Goal: Task Accomplishment & Management: Manage account settings

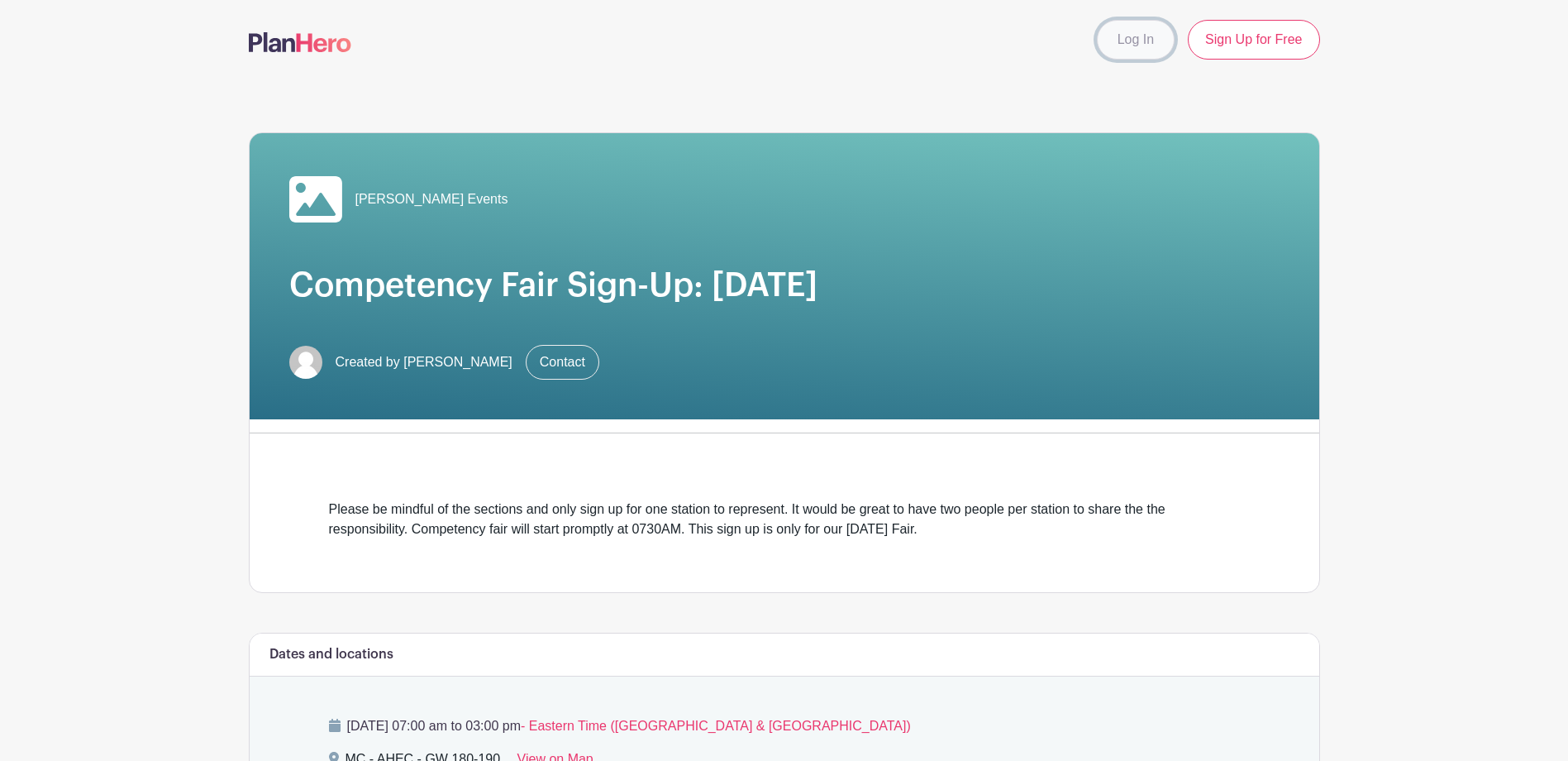
click at [1140, 43] on link "Log In" at bounding box center [1136, 40] width 78 height 40
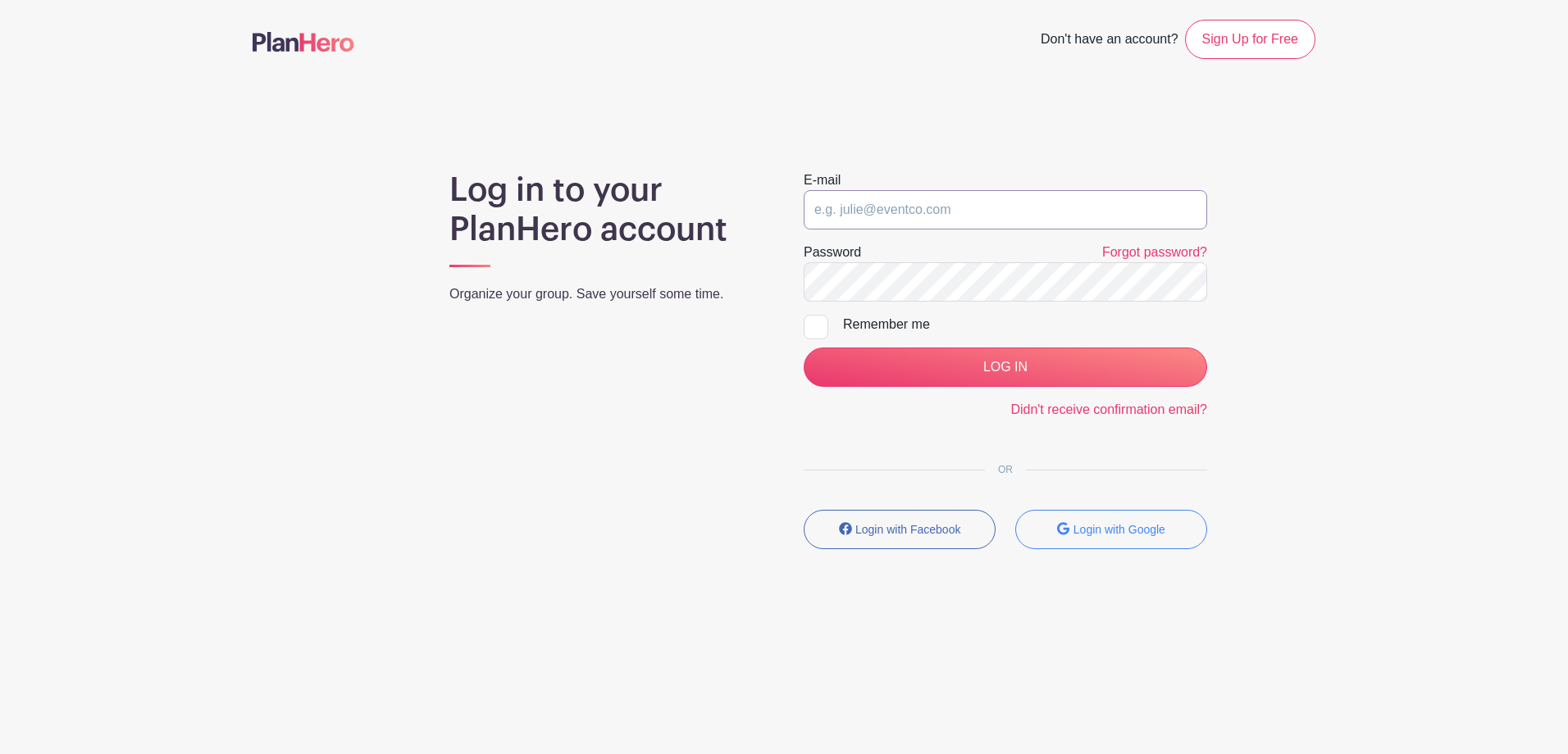
type input "britt.traveis15@gmail.com"
click at [925, 211] on input "britt.traveis15@gmail.com" at bounding box center [1005, 210] width 403 height 40
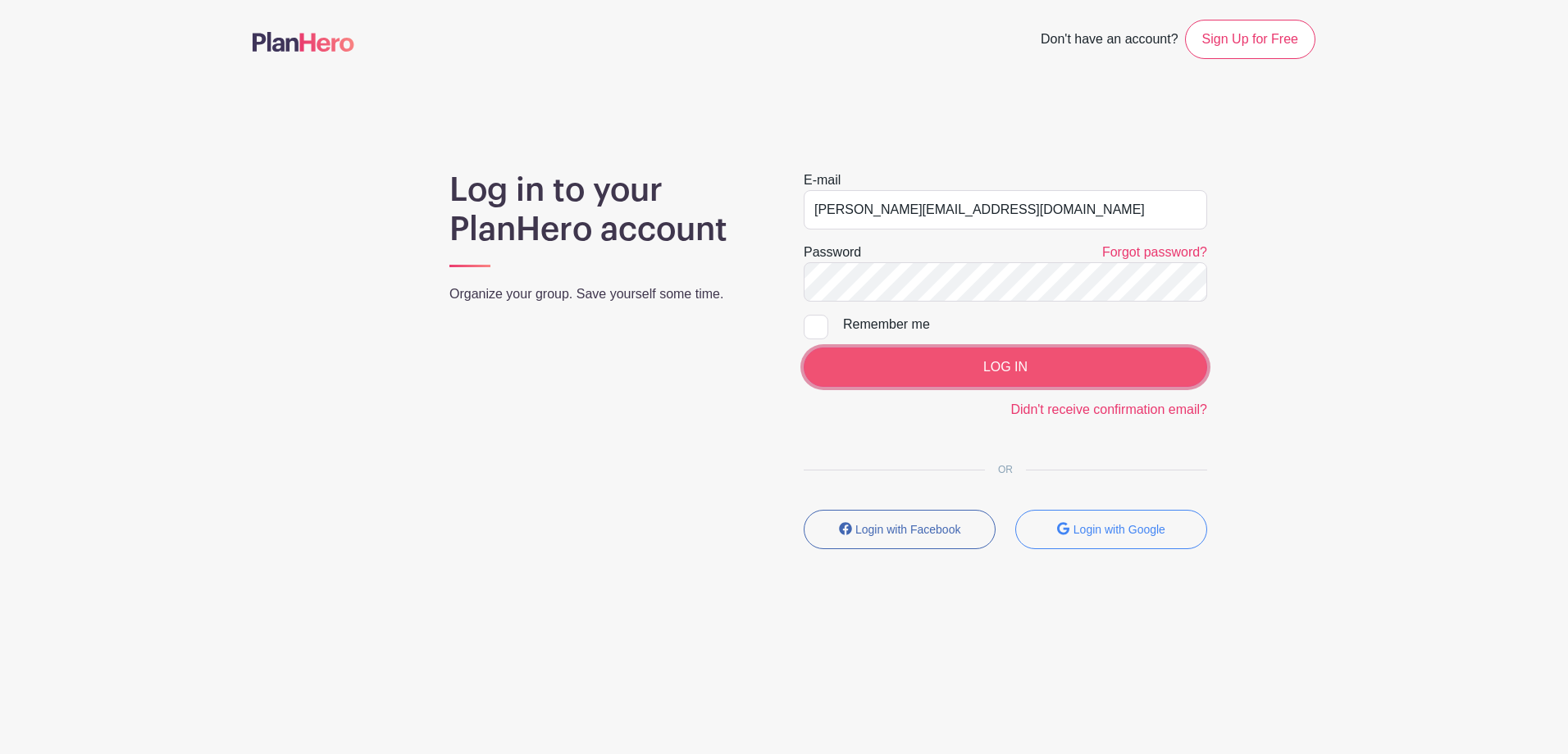
click at [1128, 366] on input "LOG IN" at bounding box center [1005, 367] width 403 height 40
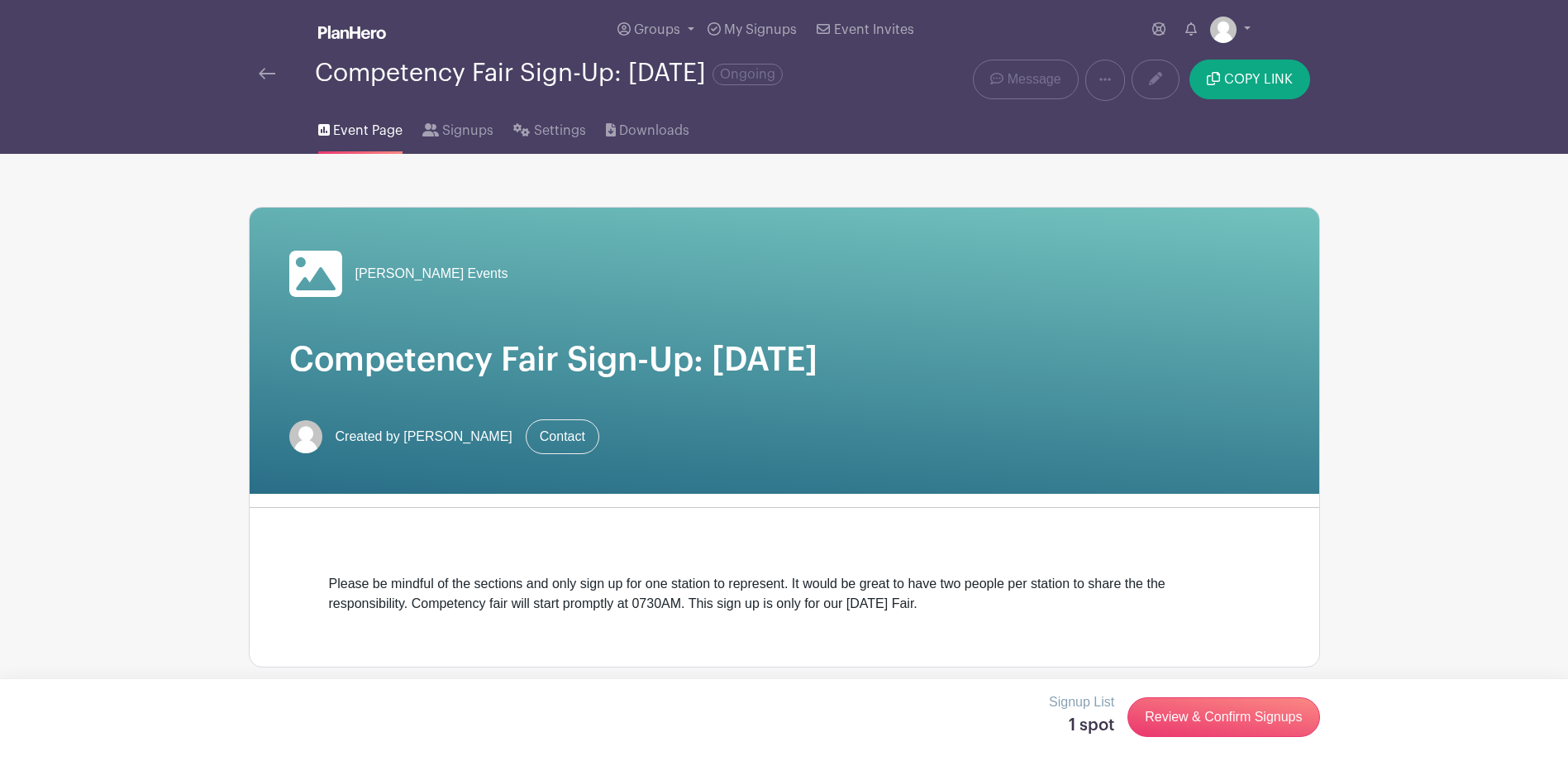
click at [270, 80] on img at bounding box center [266, 73] width 16 height 11
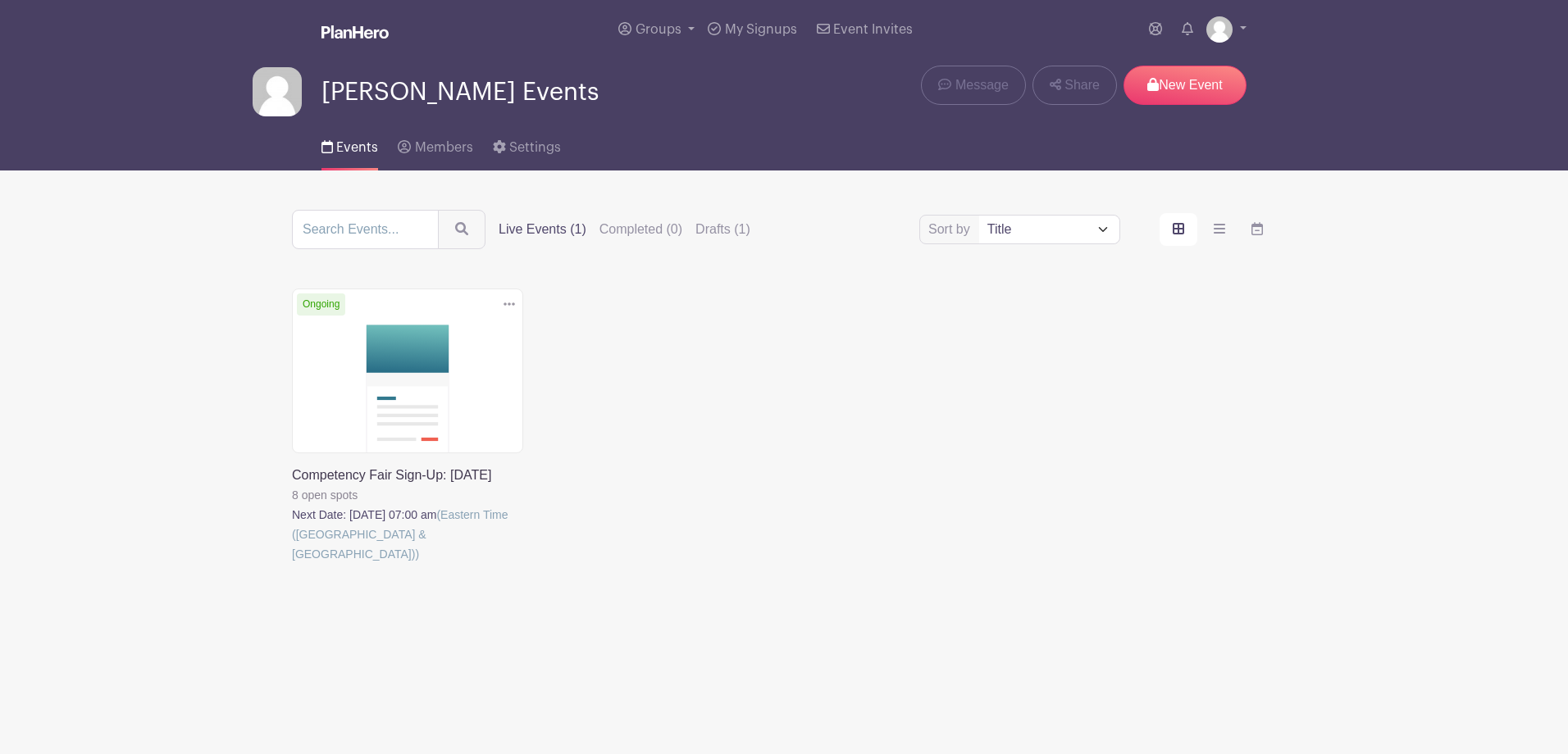
click at [292, 564] on link at bounding box center [292, 564] width 0 height 0
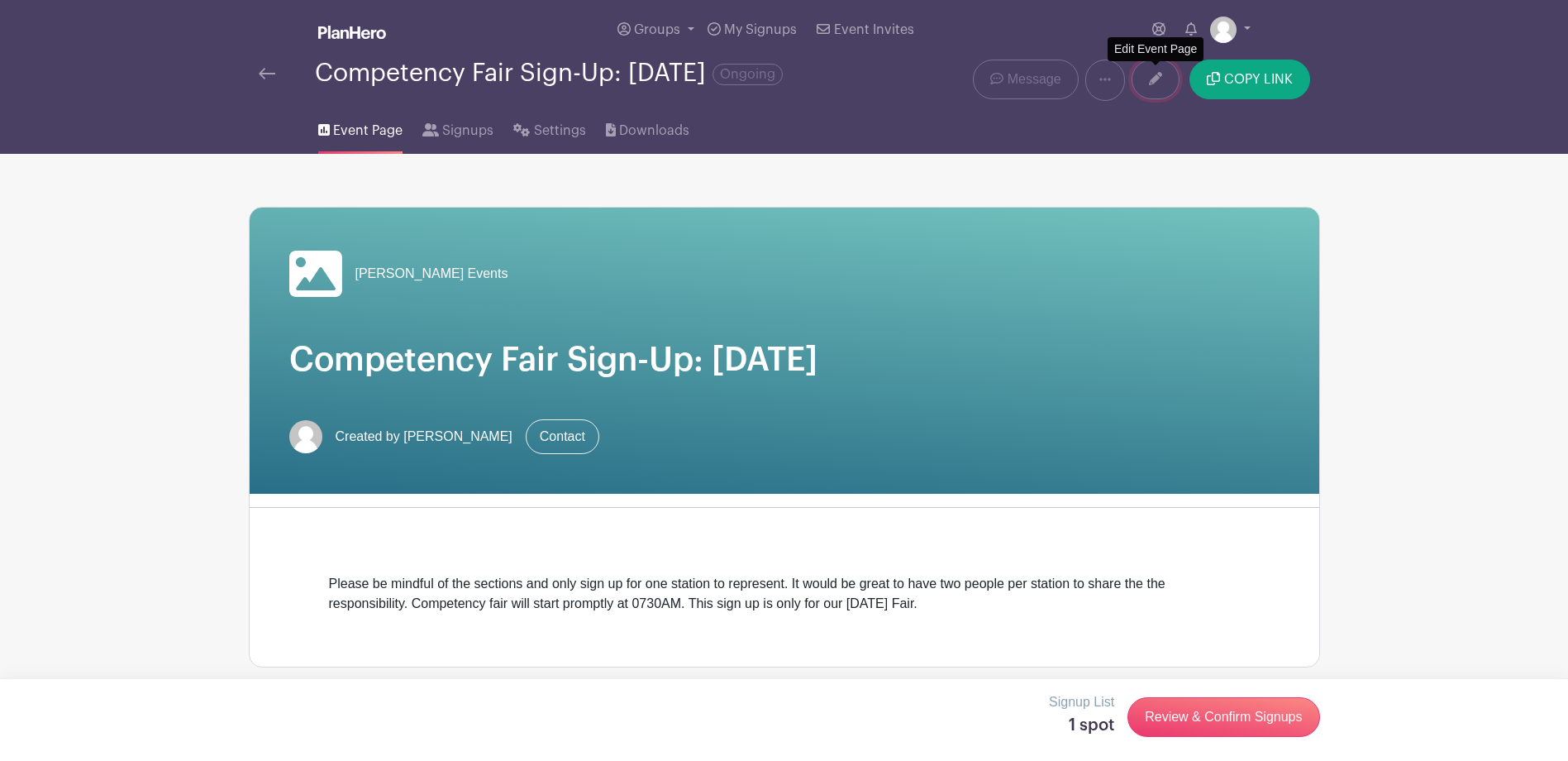
click at [1152, 84] on icon at bounding box center [1155, 78] width 13 height 13
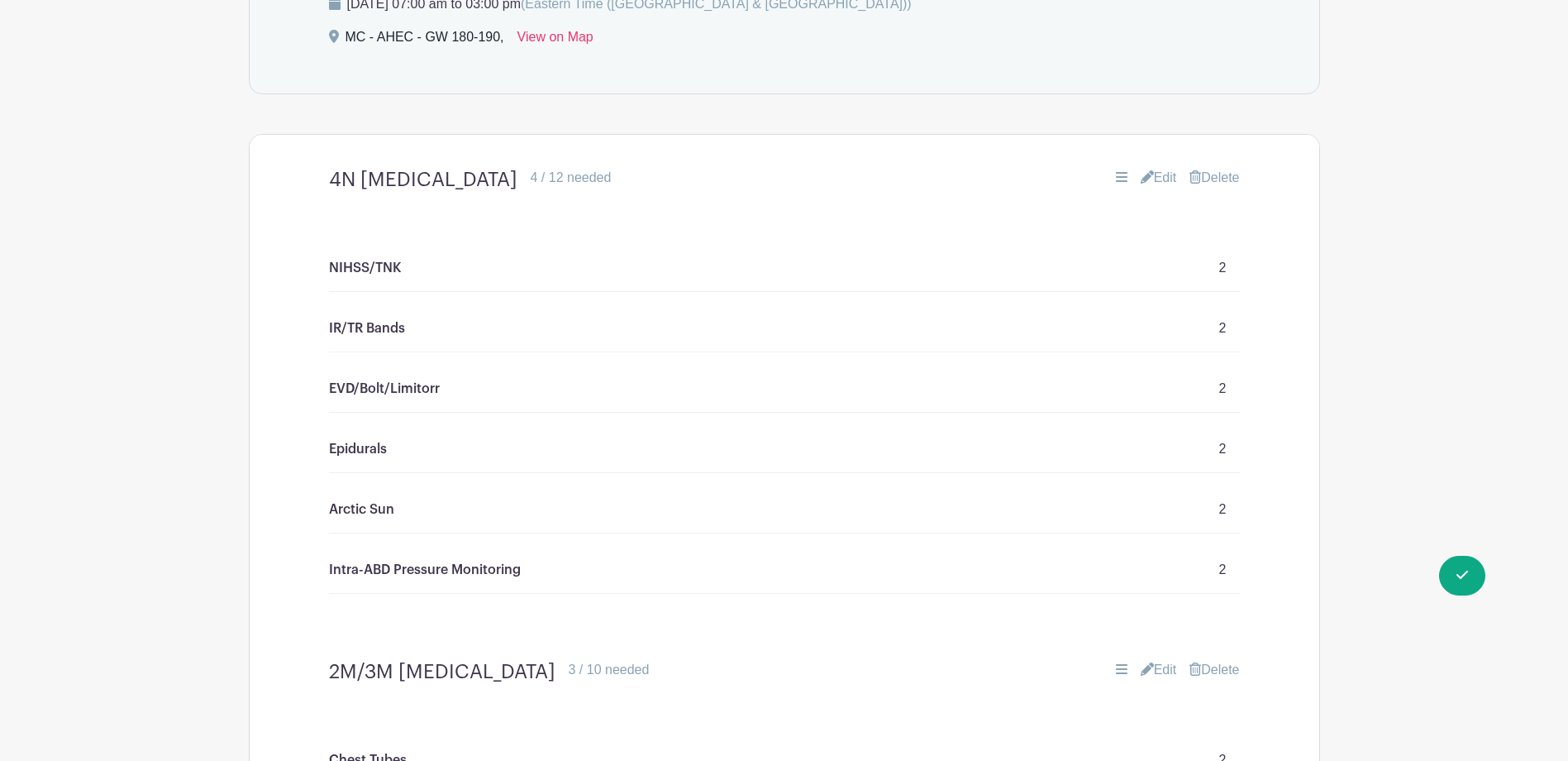
scroll to position [910, 0]
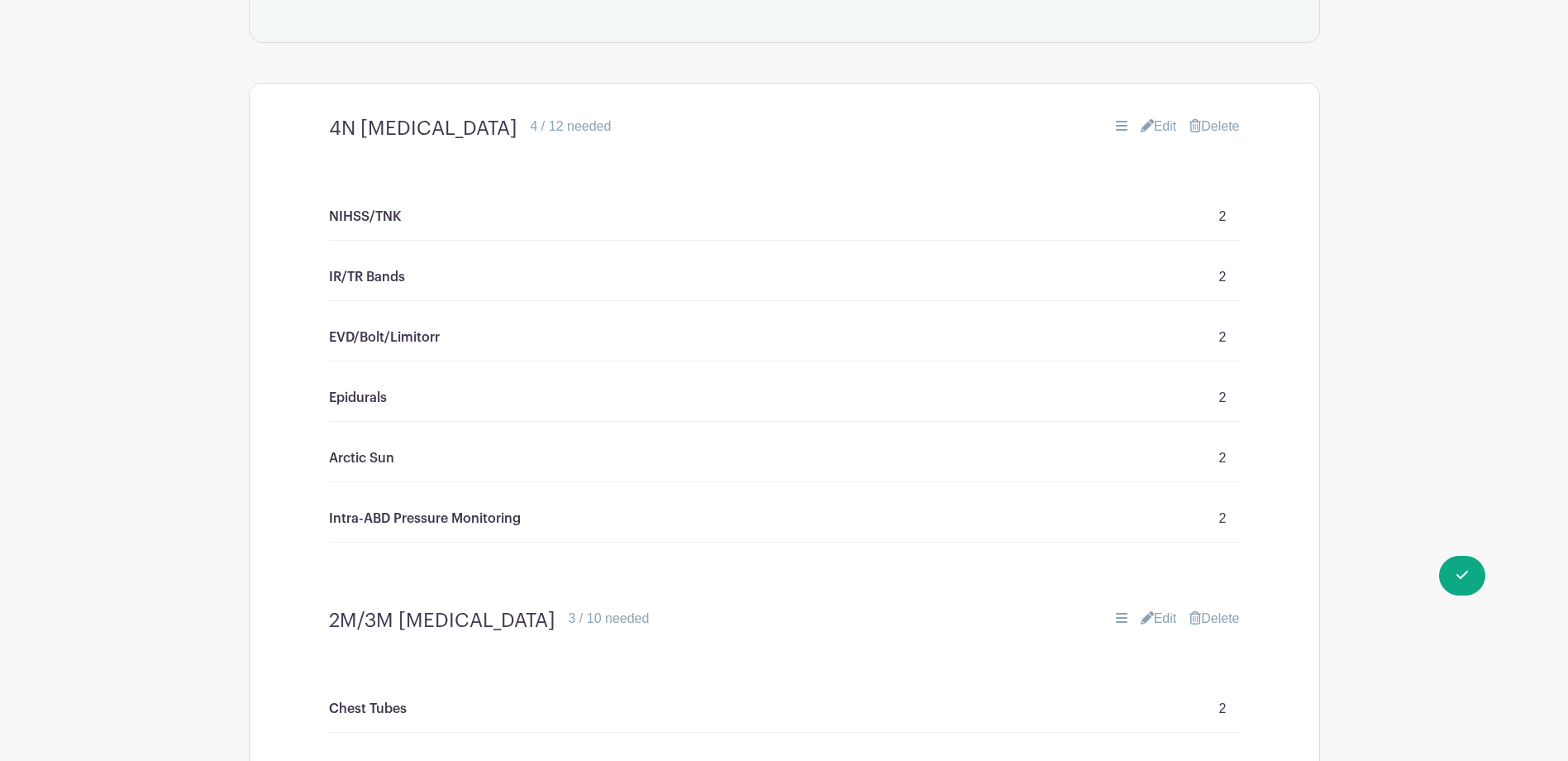
click at [389, 223] on p "NIHSS/TNK" at bounding box center [365, 216] width 73 height 20
click at [1151, 135] on link "Edit" at bounding box center [1159, 126] width 36 height 20
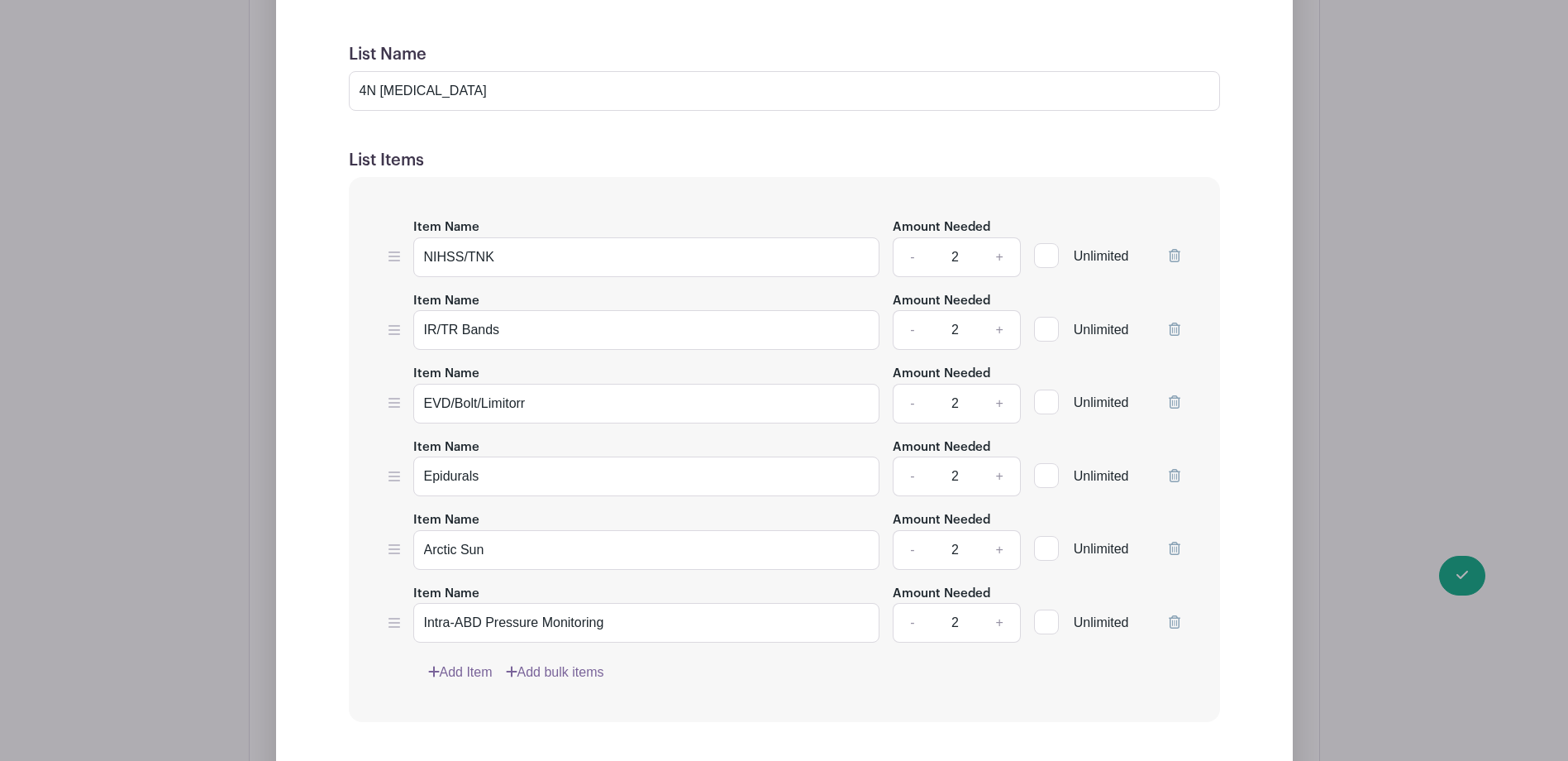
scroll to position [1323, 0]
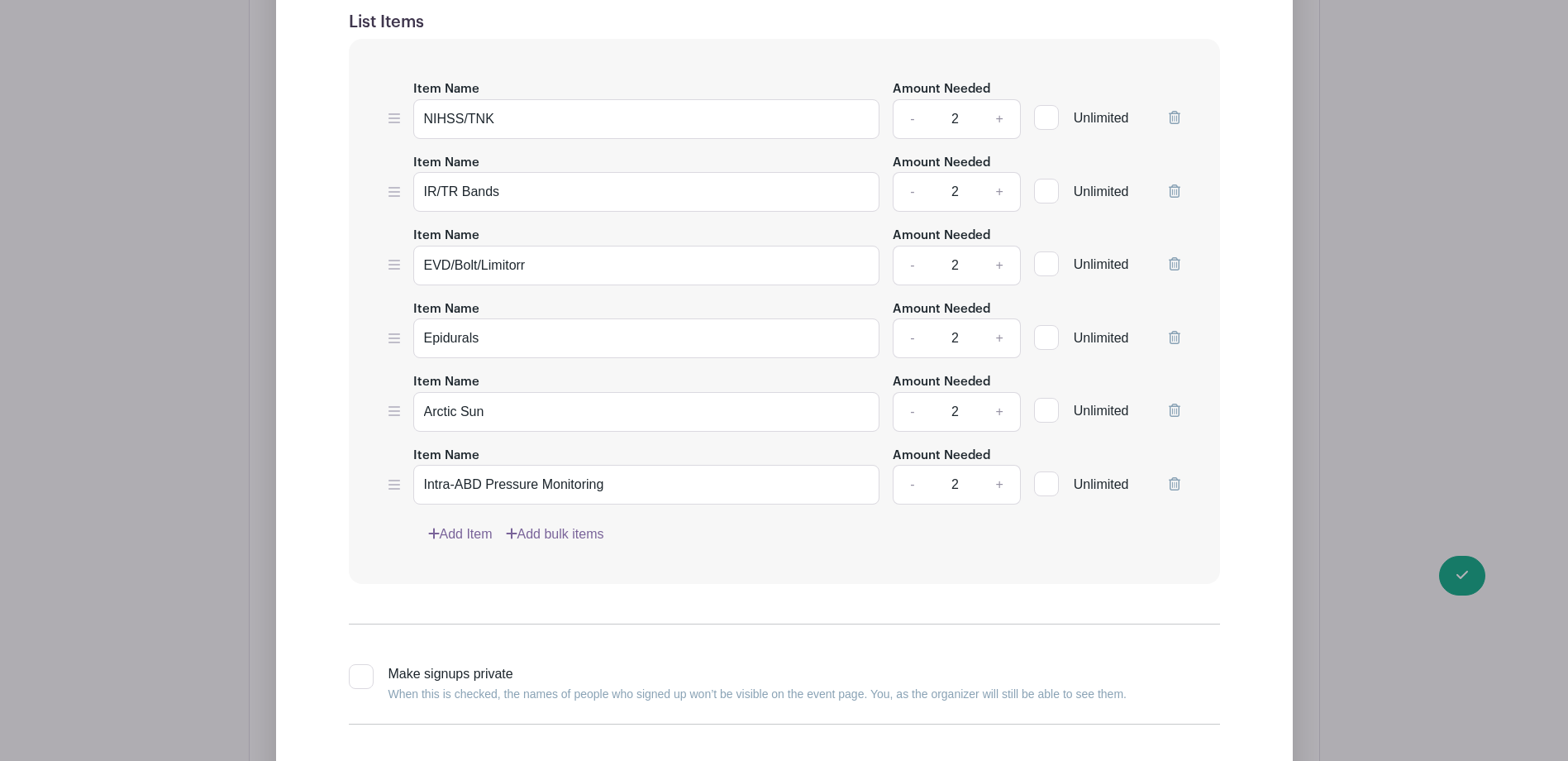
click at [1173, 417] on icon at bounding box center [1174, 410] width 11 height 13
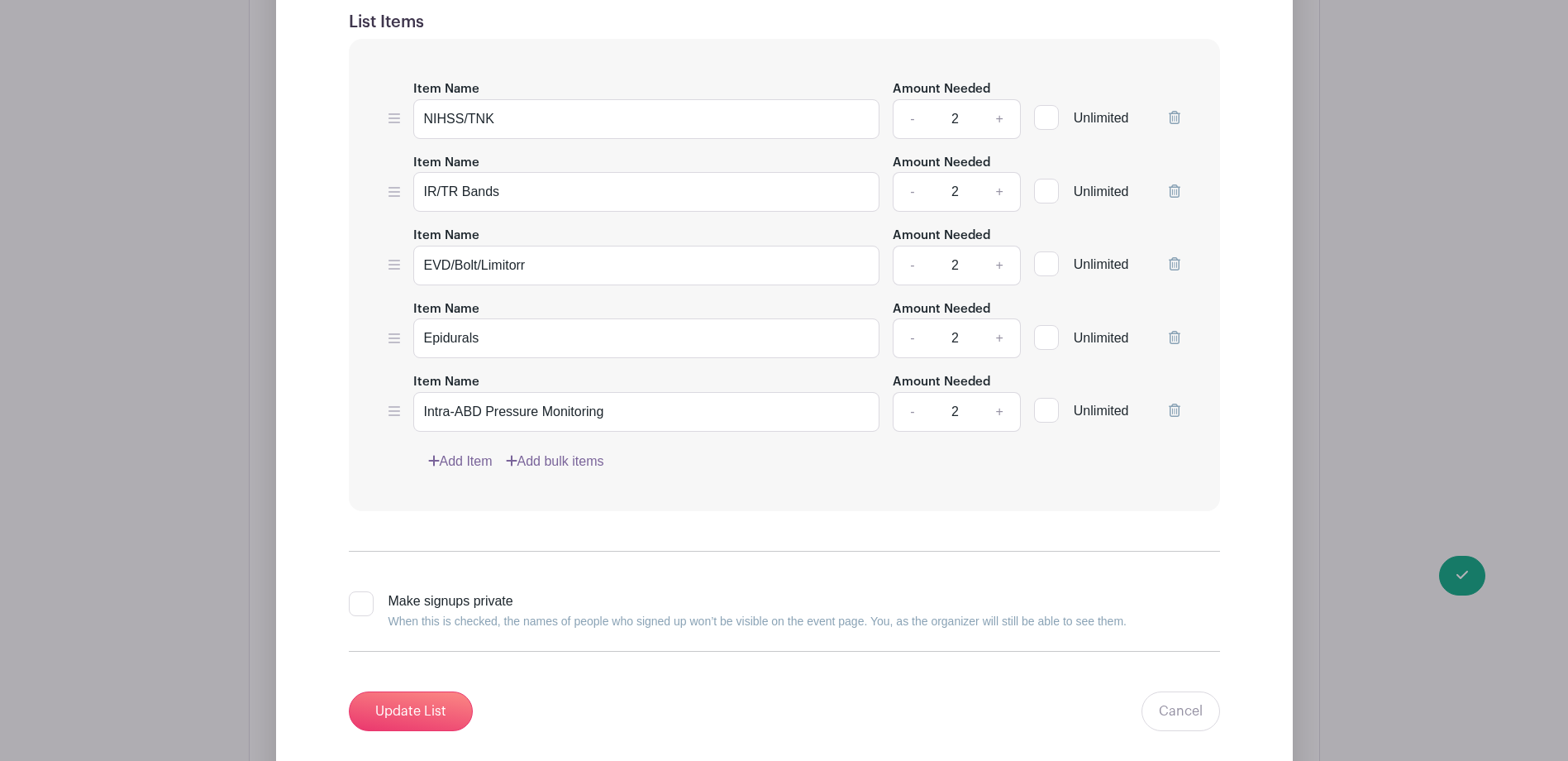
click at [469, 471] on link "Add Item" at bounding box center [461, 461] width 64 height 20
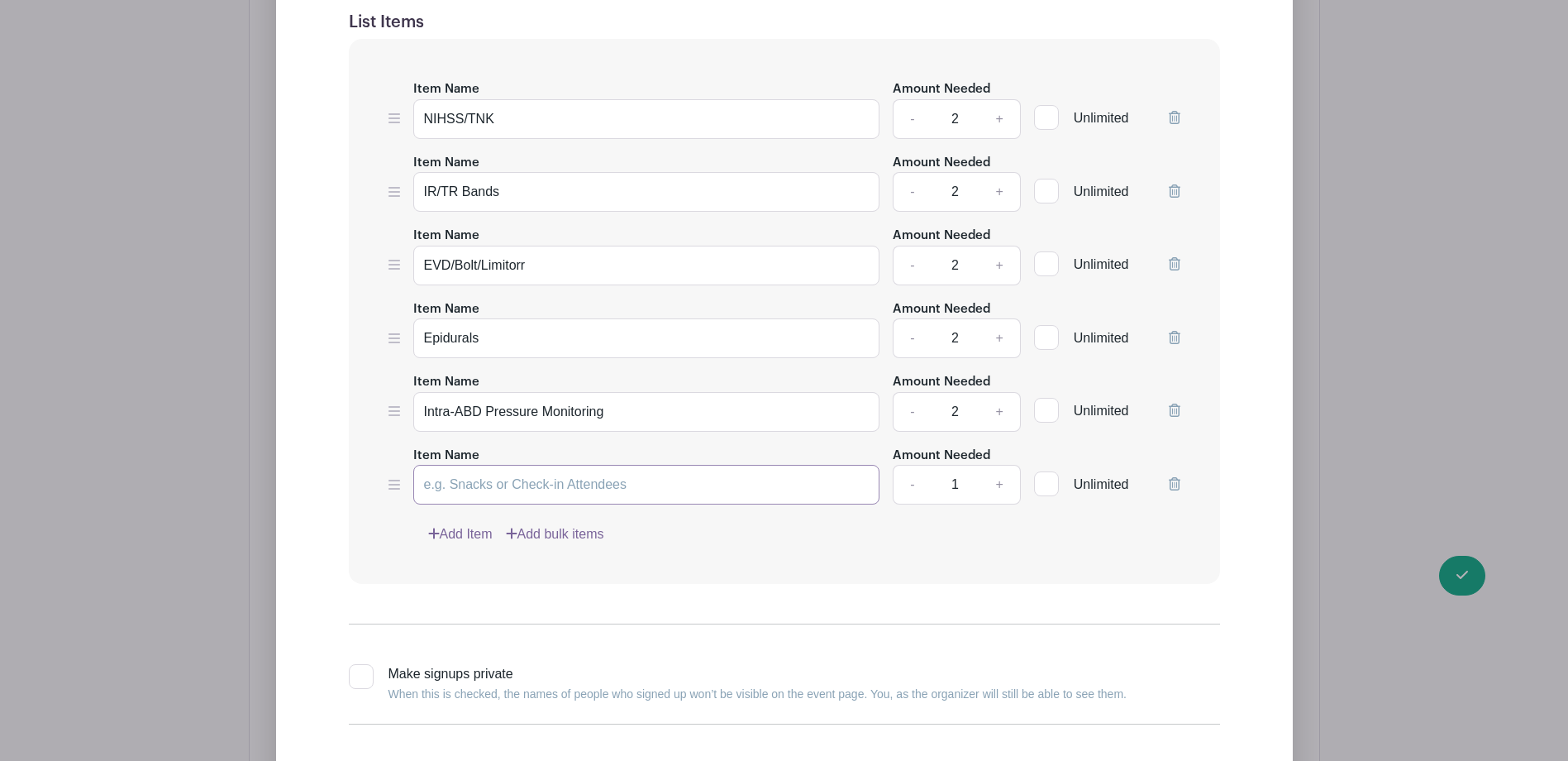
click at [514, 504] on input "Item Name" at bounding box center [647, 485] width 467 height 40
type input "Arctic Sun"
click at [995, 495] on link "+" at bounding box center [1000, 485] width 42 height 40
type input "2"
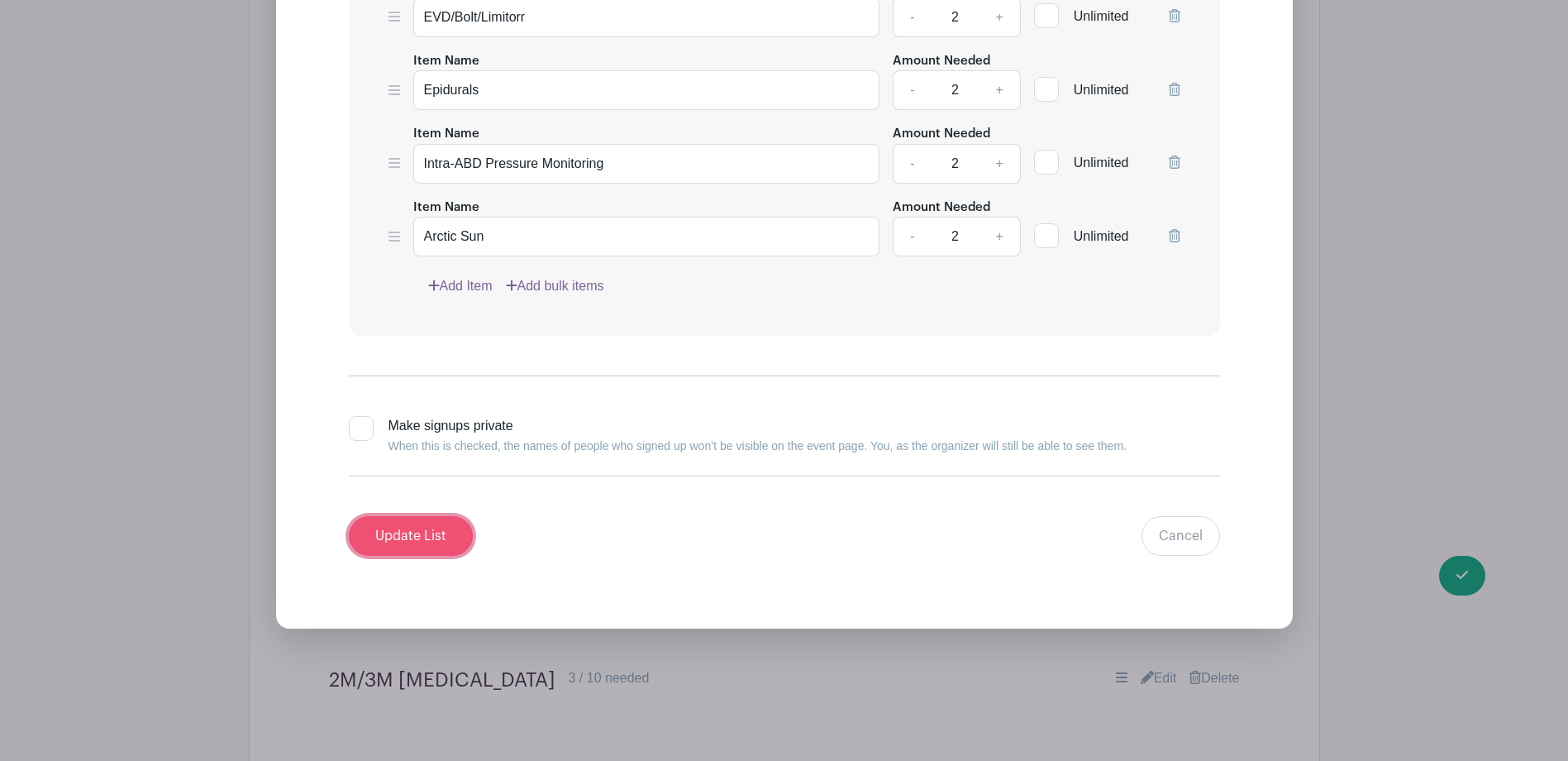
click at [399, 548] on input "Update List" at bounding box center [410, 536] width 124 height 40
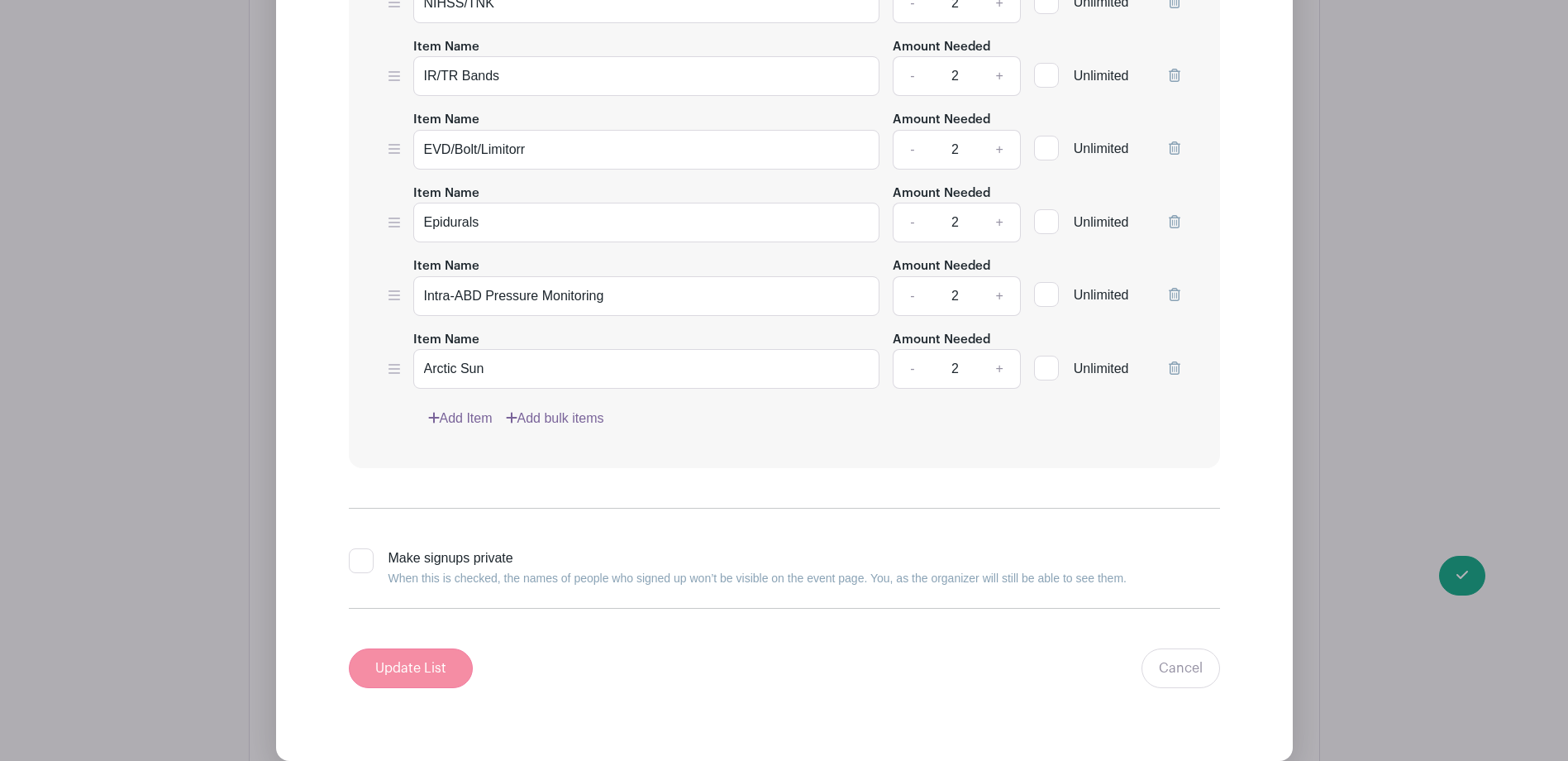
scroll to position [1704, 0]
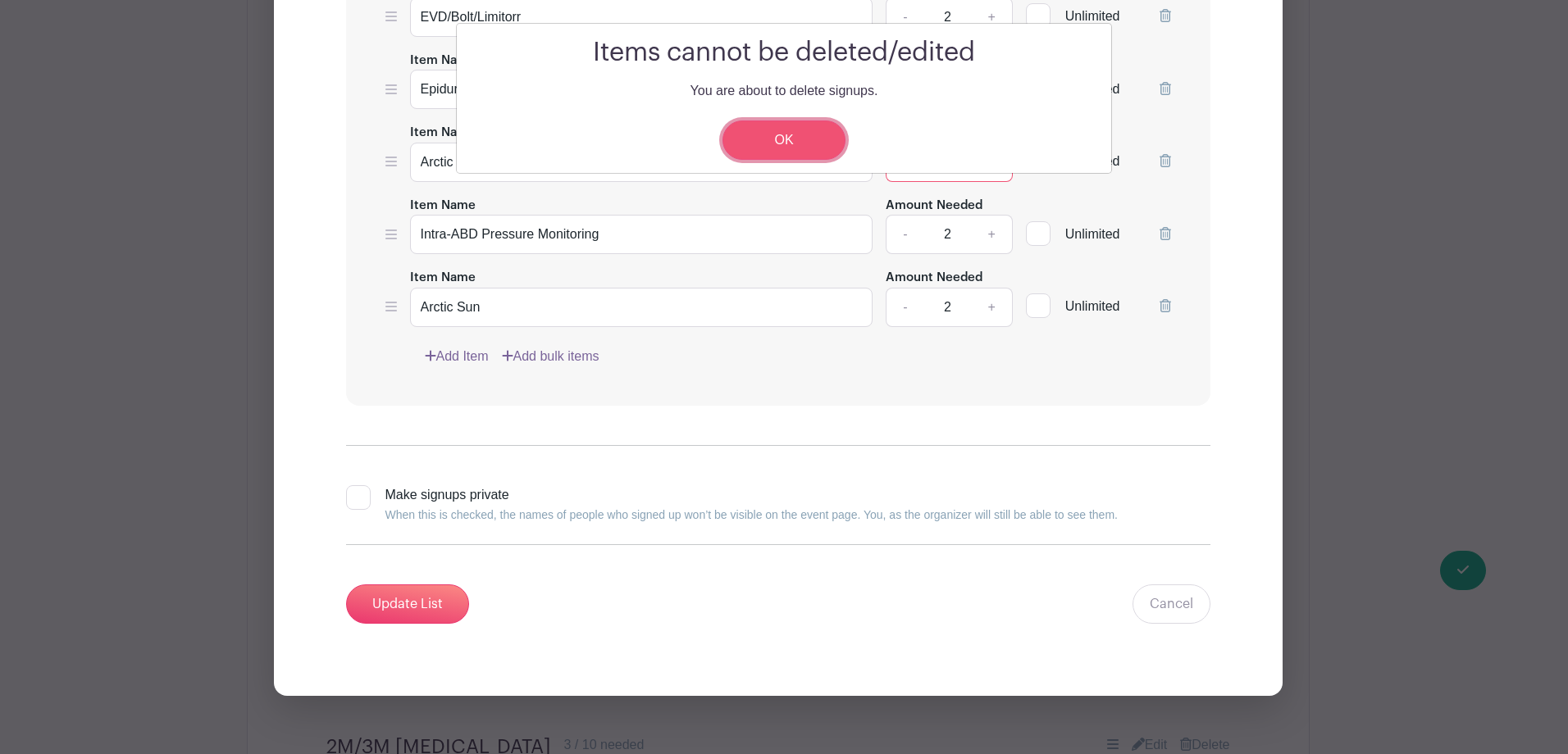
click at [816, 140] on link "OK" at bounding box center [784, 140] width 123 height 40
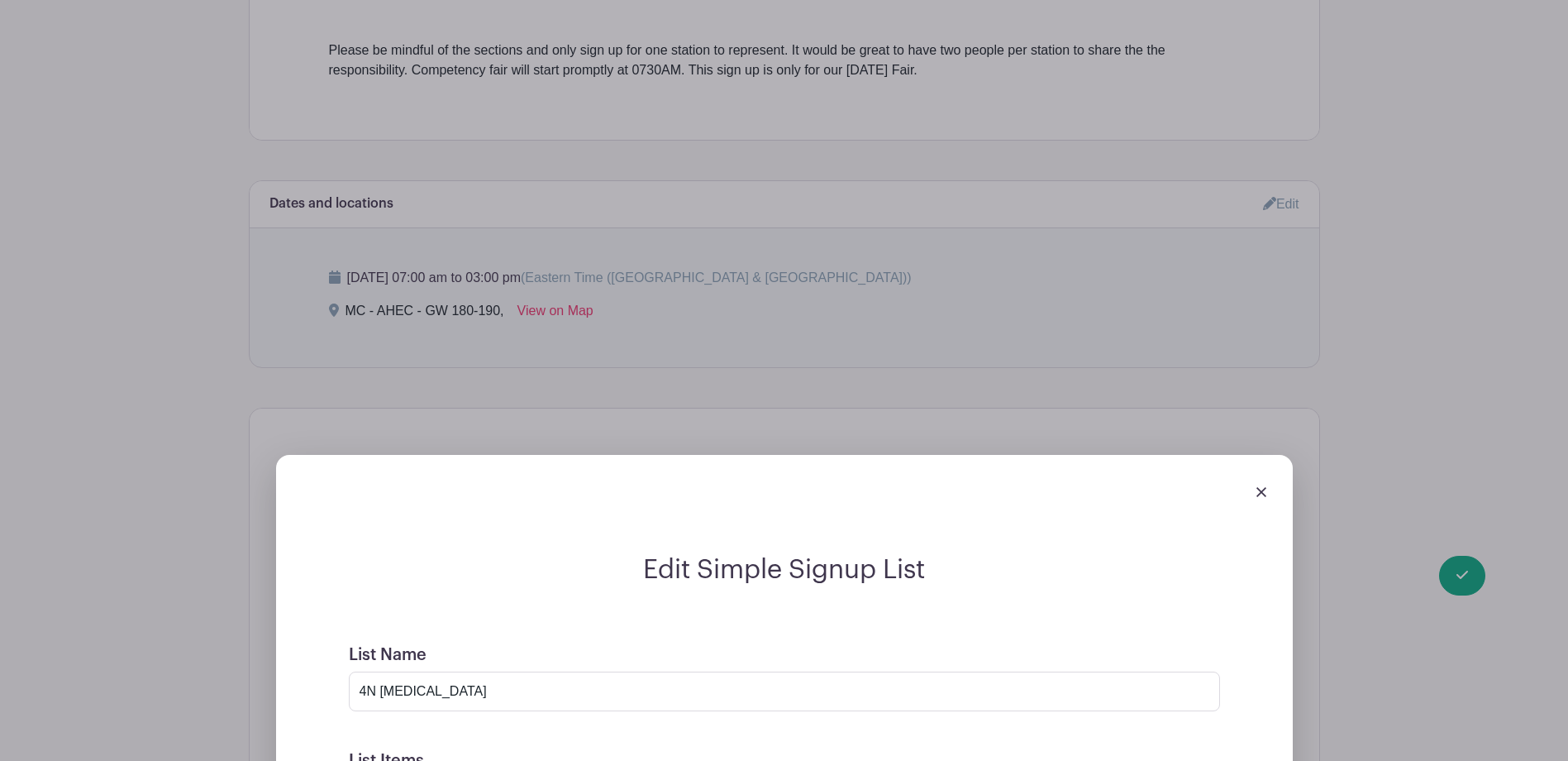
scroll to position [712, 0]
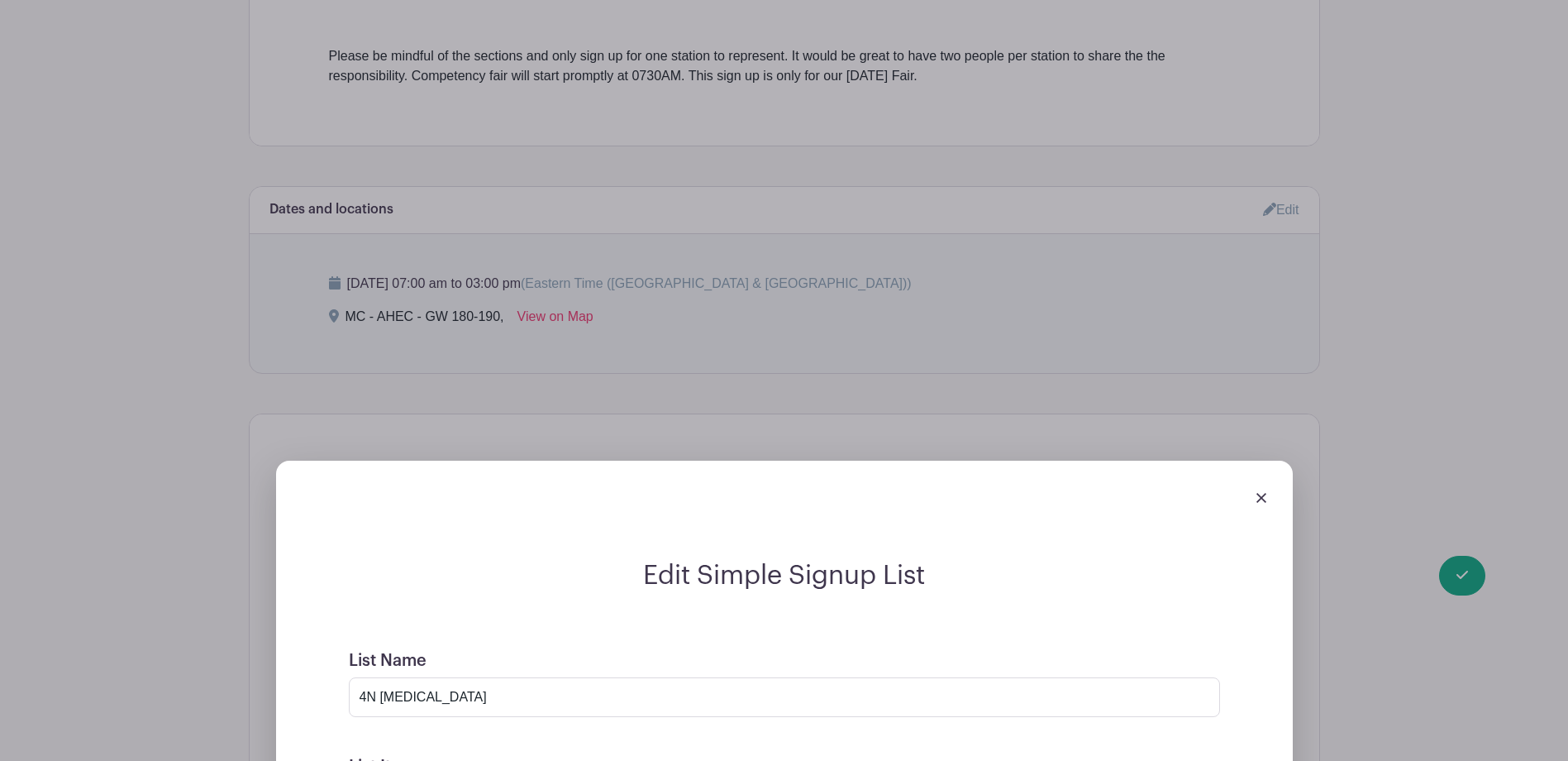
click at [1265, 503] on img at bounding box center [1261, 497] width 10 height 10
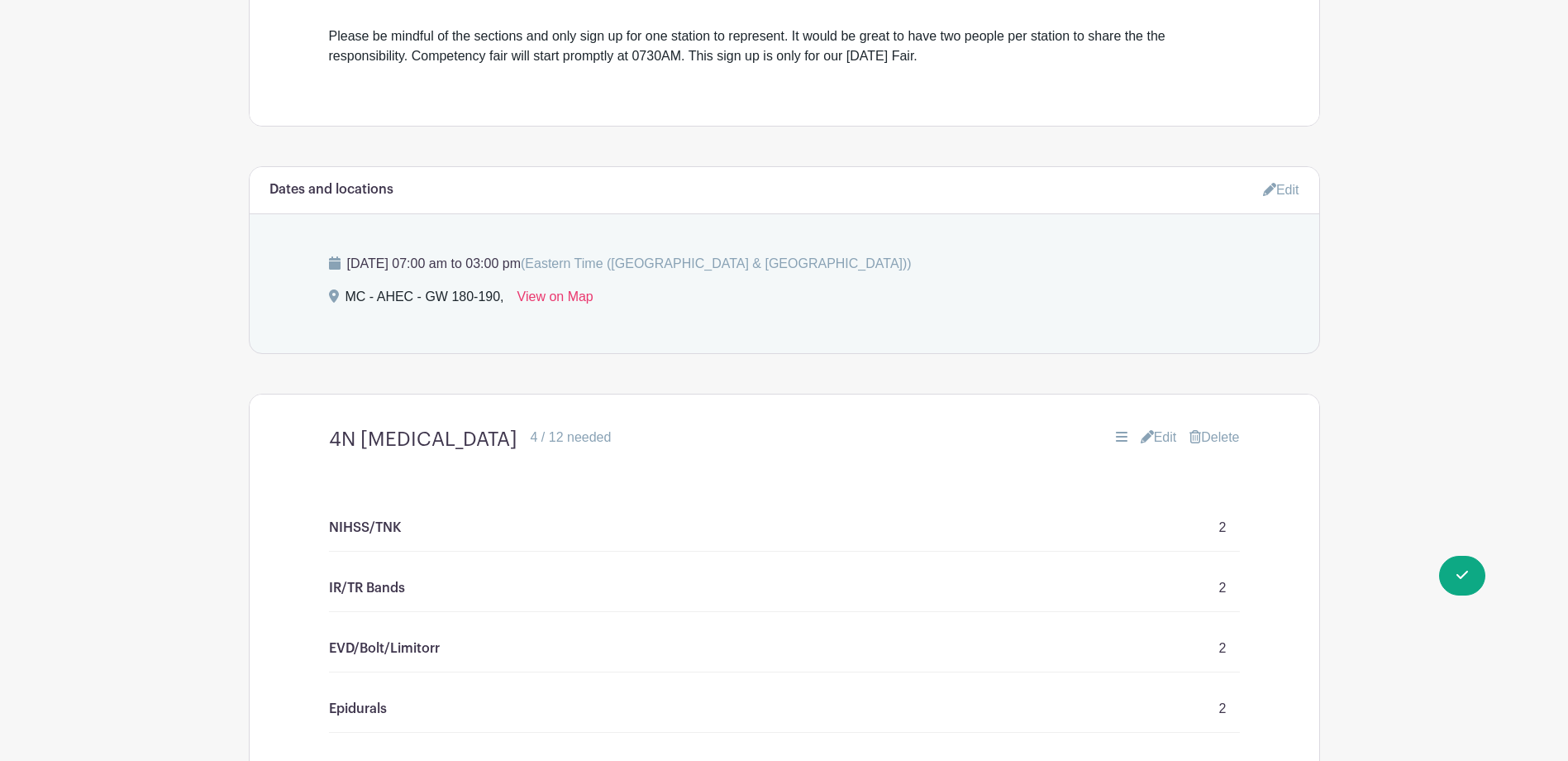
scroll to position [910, 0]
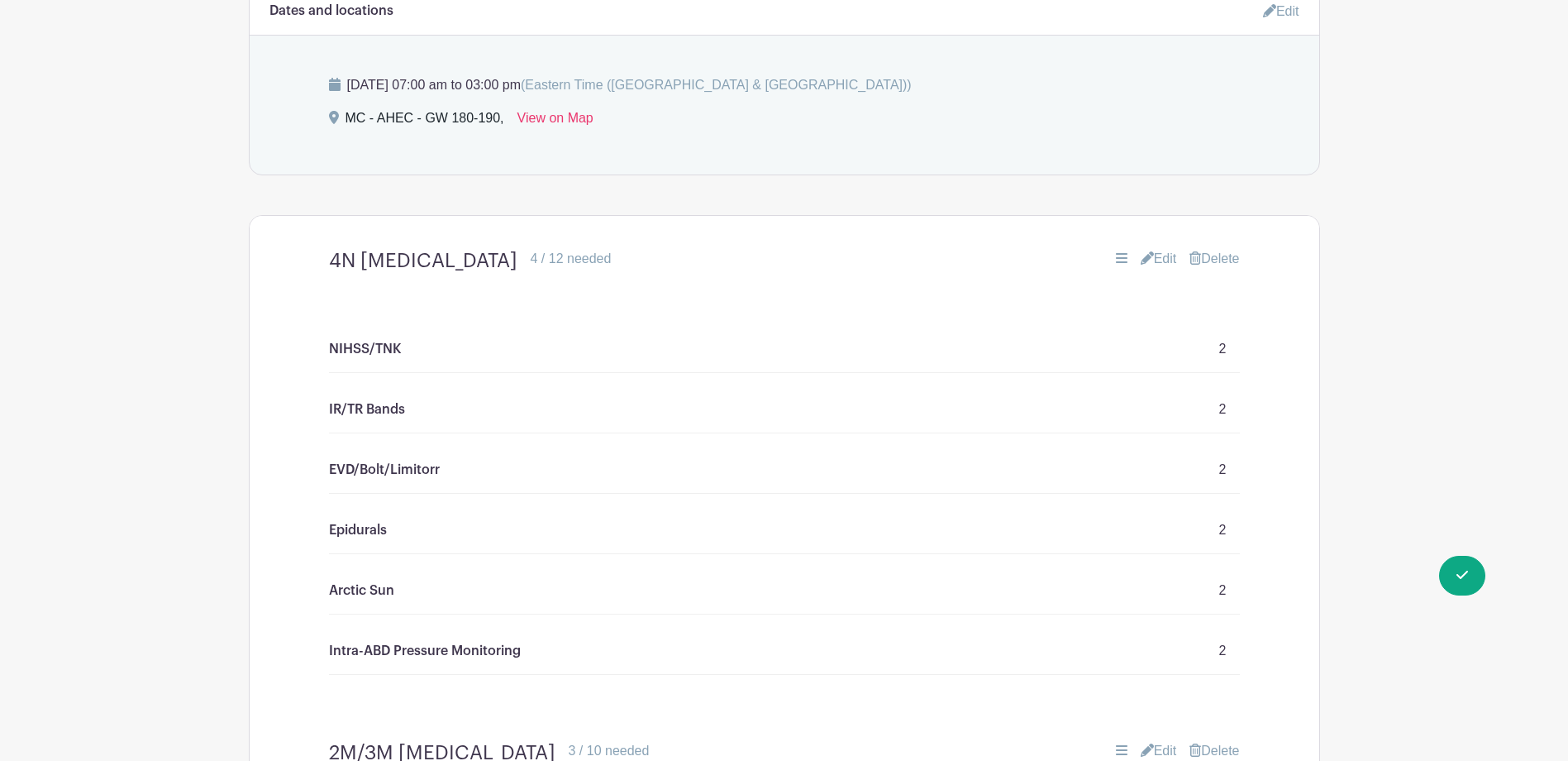
click at [443, 358] on div "NIHSS/TNK 2" at bounding box center [784, 350] width 911 height 47
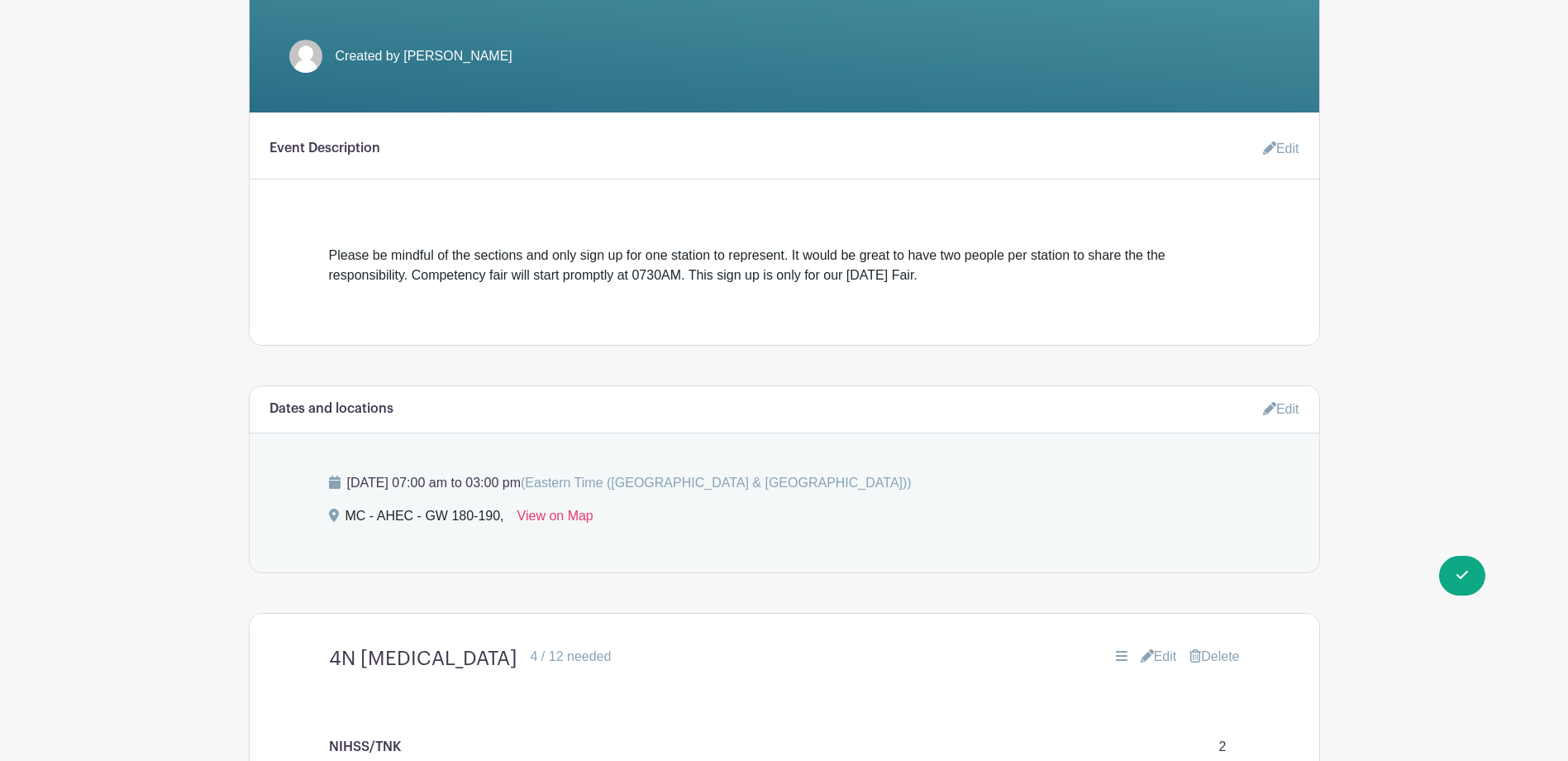
scroll to position [444, 0]
